Goal: Transaction & Acquisition: Obtain resource

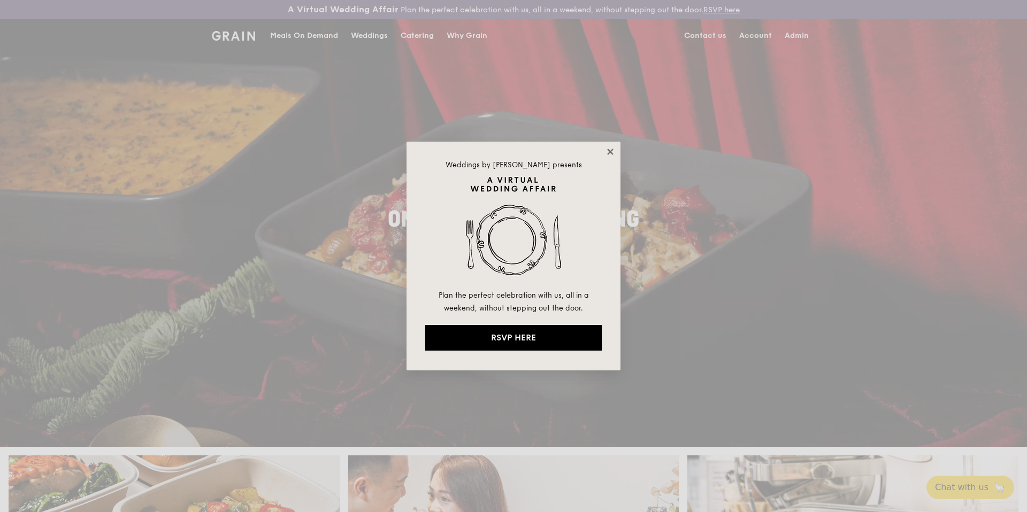
click at [607, 151] on icon at bounding box center [610, 152] width 10 height 10
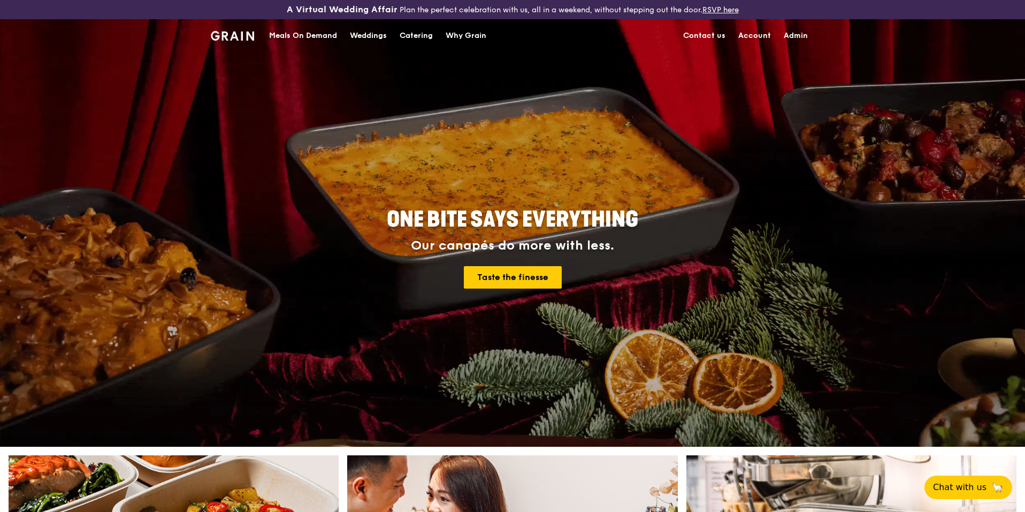
click at [431, 35] on div "Catering" at bounding box center [415, 36] width 33 height 32
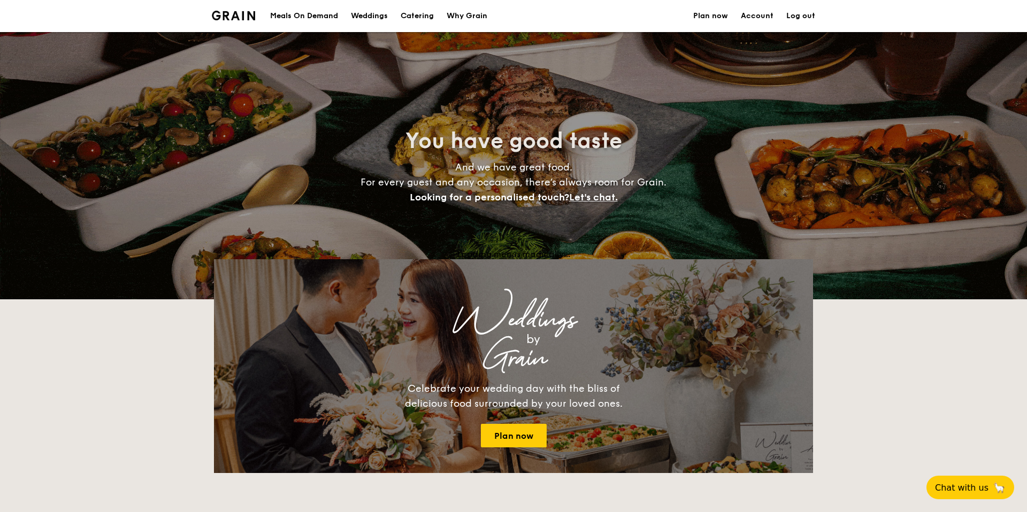
select select
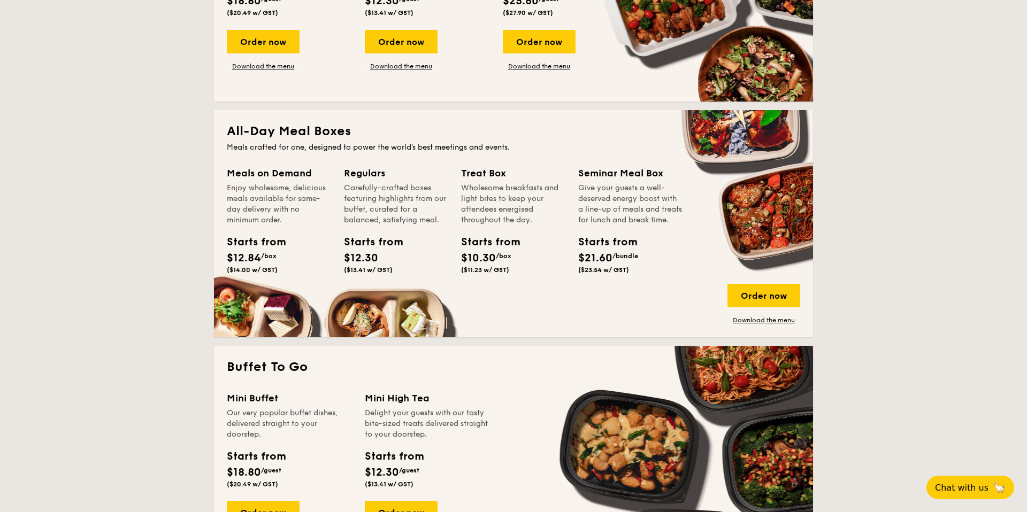
scroll to position [397, 0]
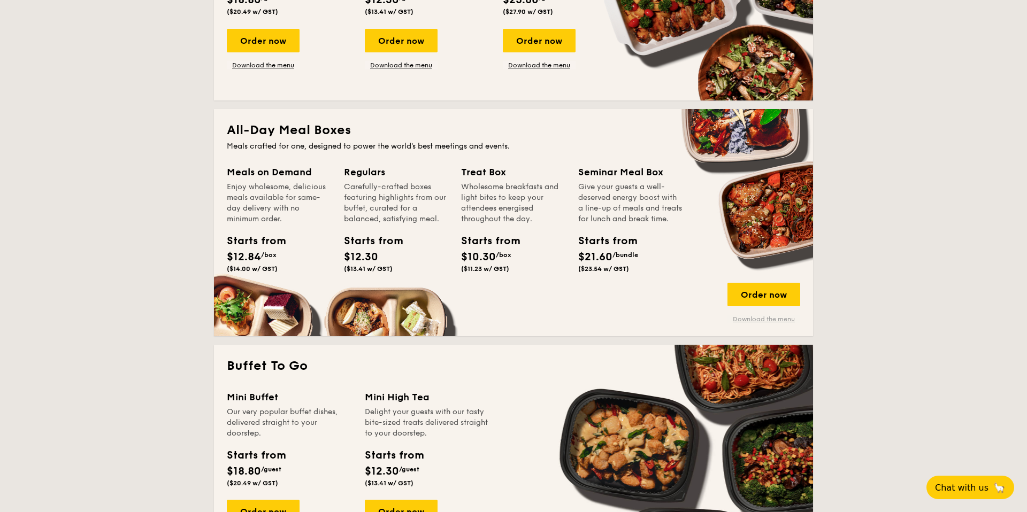
click at [764, 322] on link "Download the menu" at bounding box center [763, 319] width 73 height 9
